Goal: Use online tool/utility: Utilize a website feature to perform a specific function

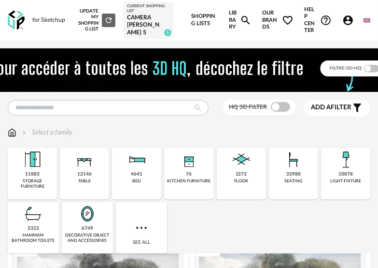
click at [81, 234] on div "6749 decorative object and accessories" at bounding box center [87, 227] width 51 height 51
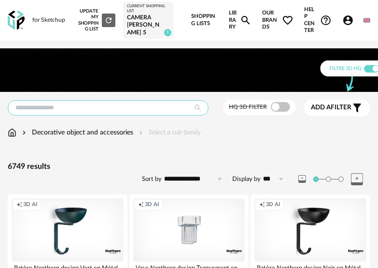
click at [130, 115] on input "text" at bounding box center [108, 107] width 201 height 15
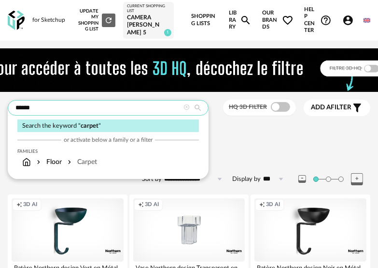
type input "******"
type input "*********"
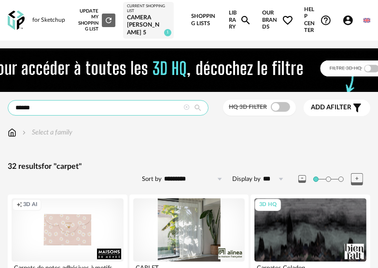
drag, startPoint x: 83, startPoint y: 114, endPoint x: -1, endPoint y: 113, distance: 84.1
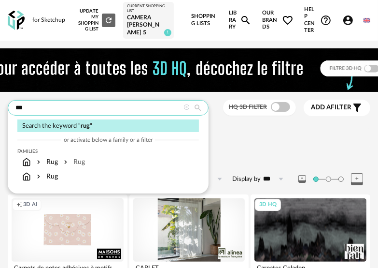
type input "***"
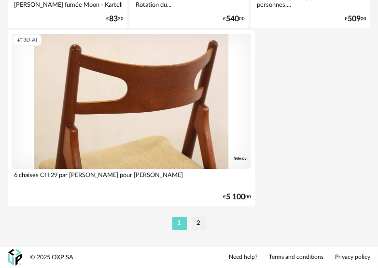
scroll to position [3669, 0]
click at [194, 218] on li "2" at bounding box center [199, 223] width 14 height 14
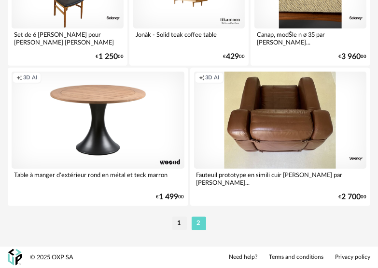
scroll to position [241, 0]
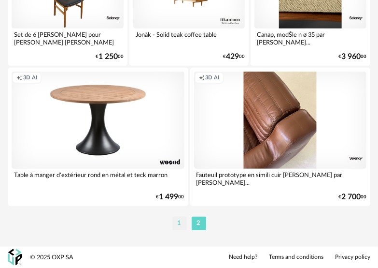
click at [181, 222] on li "1" at bounding box center [179, 223] width 14 height 14
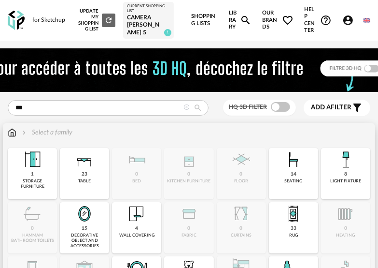
click at [294, 225] on img at bounding box center [293, 213] width 23 height 23
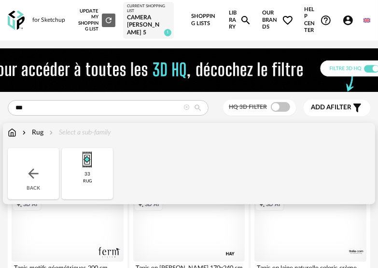
click at [14, 137] on img at bounding box center [12, 133] width 9 height 10
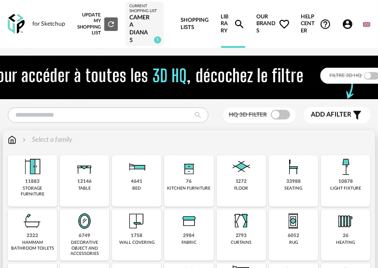
click at [293, 230] on img at bounding box center [293, 220] width 23 height 23
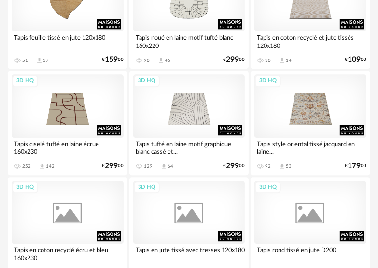
scroll to position [1304, 0]
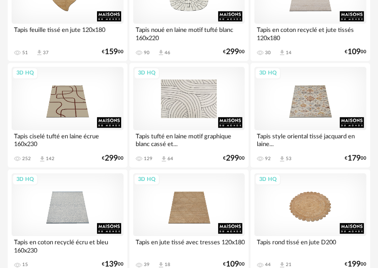
click at [185, 100] on div "3D HQ" at bounding box center [189, 98] width 112 height 63
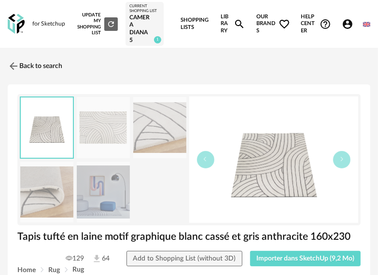
click at [111, 206] on img at bounding box center [103, 192] width 53 height 61
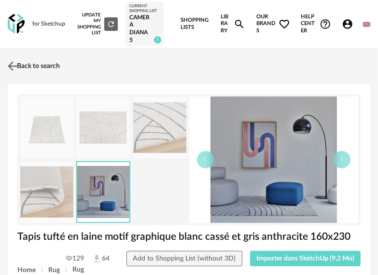
click at [25, 62] on link "Back to search" at bounding box center [32, 66] width 55 height 21
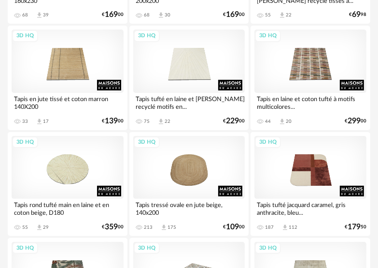
scroll to position [1980, 0]
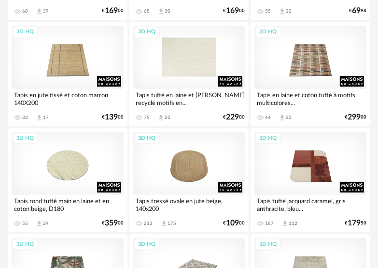
click at [199, 66] on div "3D HQ" at bounding box center [189, 57] width 112 height 63
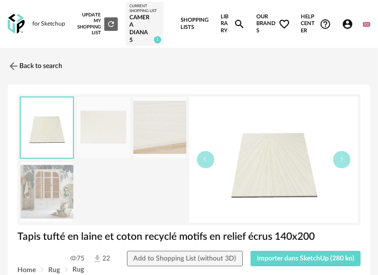
click at [54, 203] on img at bounding box center [46, 192] width 53 height 61
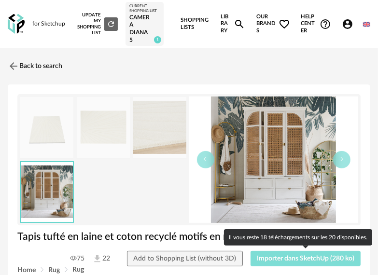
click at [281, 257] on span "Importer dans SketchUp (280 ko)" at bounding box center [306, 259] width 98 height 7
click at [304, 258] on span "Importer dans SketchUp (280 ko)" at bounding box center [306, 259] width 98 height 7
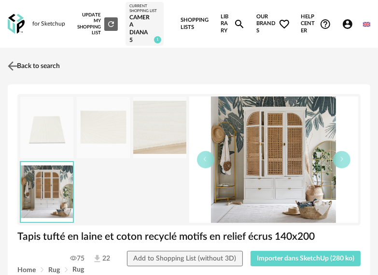
click at [33, 63] on link "Back to search" at bounding box center [32, 66] width 55 height 21
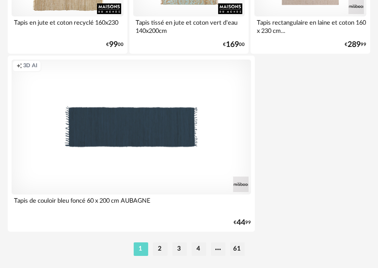
scroll to position [3669, 0]
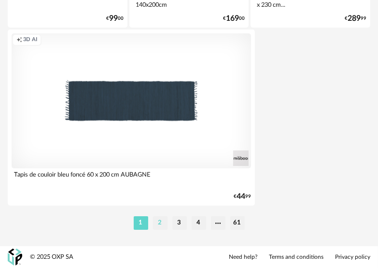
click at [159, 219] on li "2" at bounding box center [160, 223] width 14 height 14
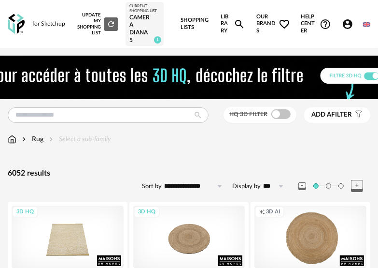
click at [344, 115] on span "Add a filter" at bounding box center [332, 115] width 41 height 8
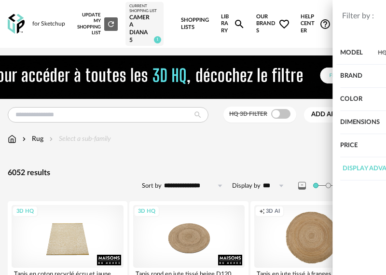
click at [341, 116] on div "Dimensions" at bounding box center [323, 122] width 90 height 23
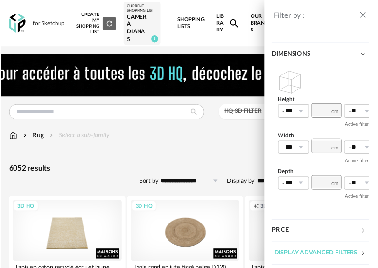
scroll to position [74, 0]
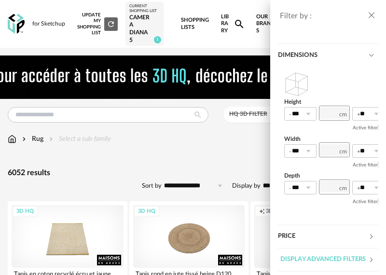
click at [187, 155] on div "Filter by : Model HQ 3D filter Brand &tradition 39 101 Copenhagen 0 366 Concept…" at bounding box center [193, 137] width 386 height 275
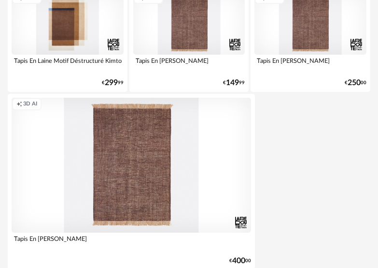
scroll to position [3669, 0]
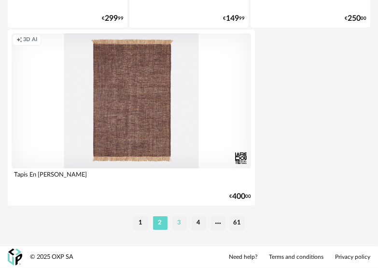
click at [183, 222] on li "3" at bounding box center [179, 223] width 14 height 14
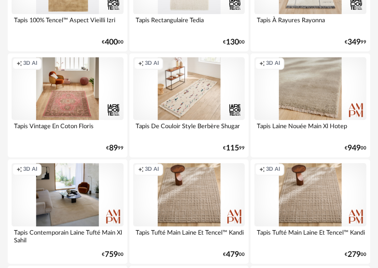
scroll to position [1352, 0]
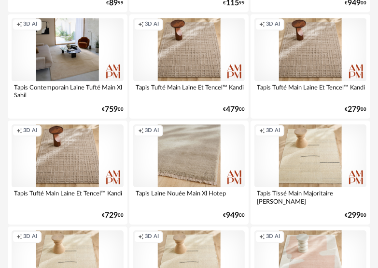
click at [86, 165] on div "Creation icon 3D AI" at bounding box center [68, 155] width 112 height 63
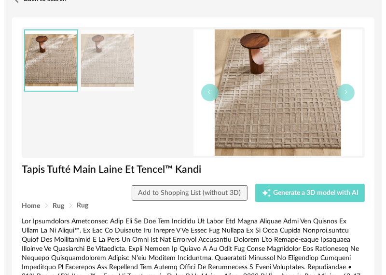
scroll to position [48, 0]
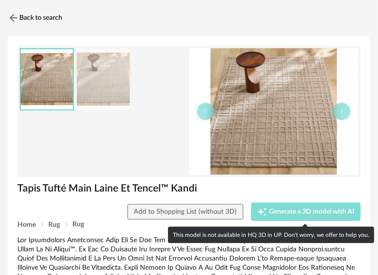
click at [309, 214] on span "Generate a 3D model with AI" at bounding box center [311, 212] width 85 height 7
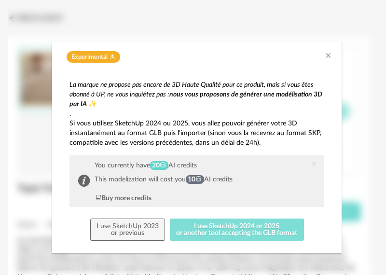
click at [263, 223] on button "I use SketchUp 2024 or 2025 or another tool accepting the GLB format" at bounding box center [237, 230] width 134 height 22
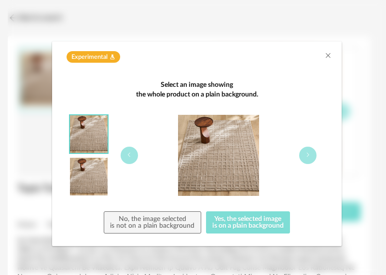
click at [263, 222] on button "Yes, the selected image is on a plain background" at bounding box center [248, 223] width 85 height 22
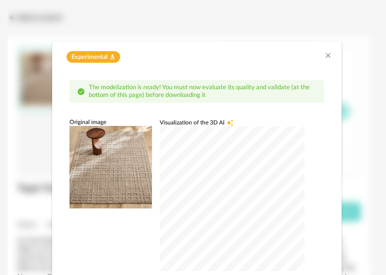
click at [129, 178] on img "dialog" at bounding box center [111, 167] width 83 height 83
click at [233, 216] on div "dialog" at bounding box center [232, 199] width 145 height 145
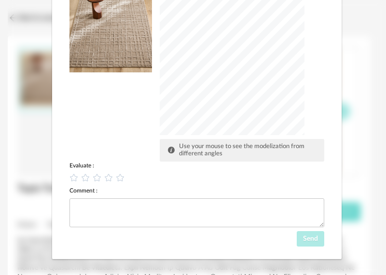
scroll to position [143, 0]
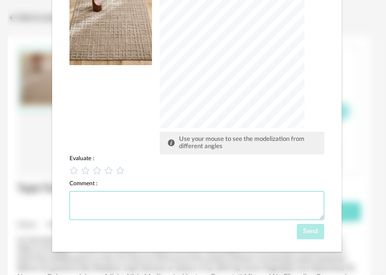
click at [209, 203] on textarea "dialog" at bounding box center [197, 205] width 255 height 29
click at [115, 170] on icon "dialog" at bounding box center [120, 171] width 10 height 10
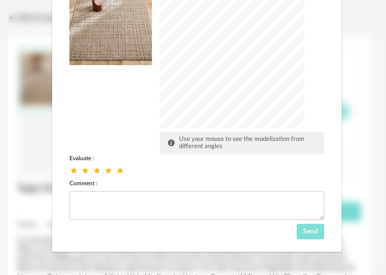
click at [310, 234] on span "Send" at bounding box center [310, 231] width 15 height 7
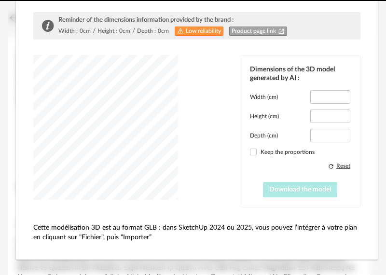
type input "*****"
type input "****"
type input "*****"
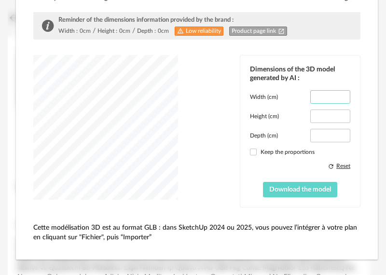
click at [324, 94] on input "*****" at bounding box center [331, 97] width 40 height 14
type input "***"
click at [325, 131] on input "*****" at bounding box center [331, 136] width 40 height 14
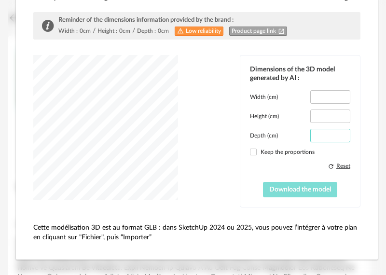
type input "***"
click at [294, 186] on span "Download the model" at bounding box center [301, 189] width 62 height 7
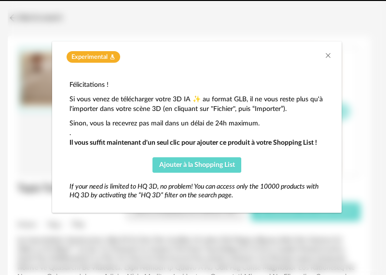
scroll to position [0, 0]
